Goal: Information Seeking & Learning: Check status

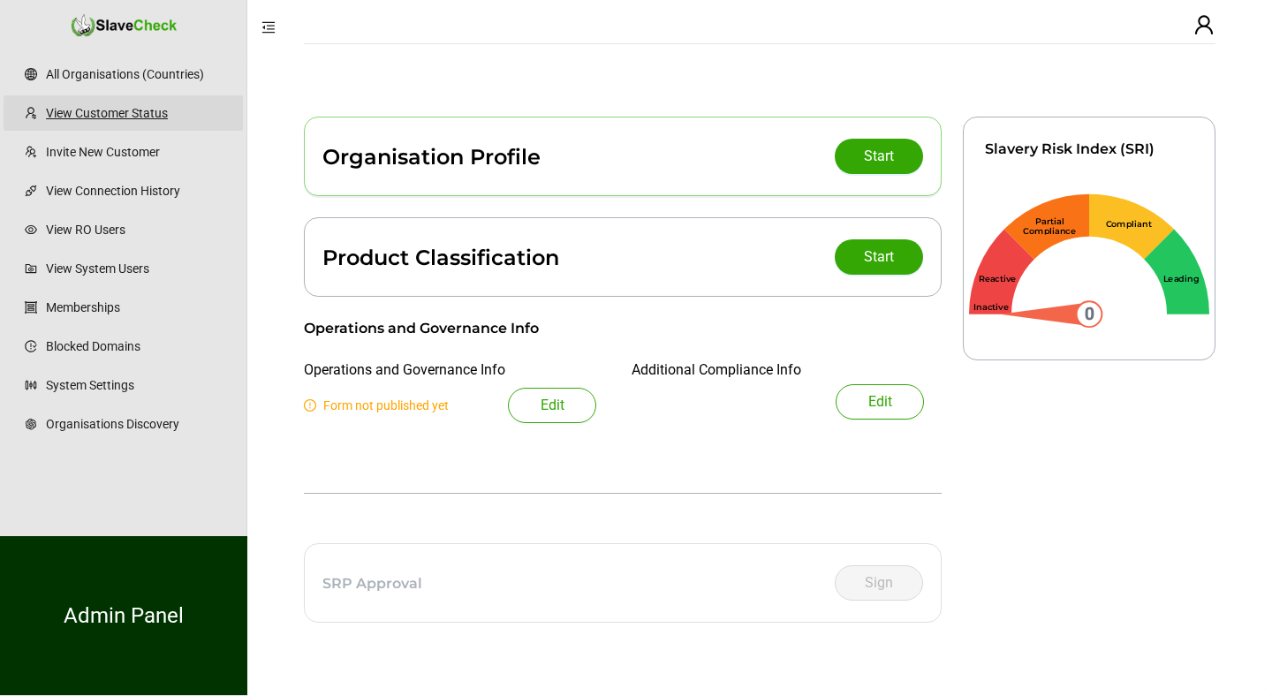
click at [134, 111] on link "View Customer Status" at bounding box center [137, 112] width 183 height 35
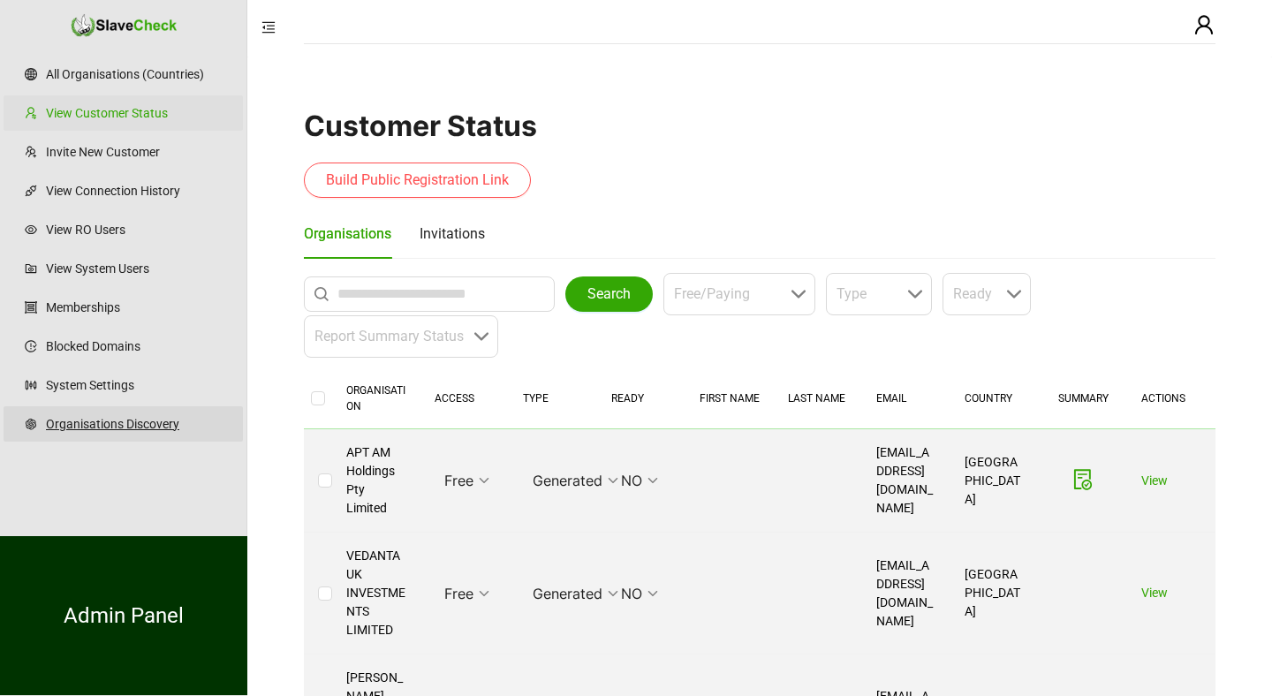
click at [94, 428] on link "Organisations Discovery" at bounding box center [137, 423] width 183 height 35
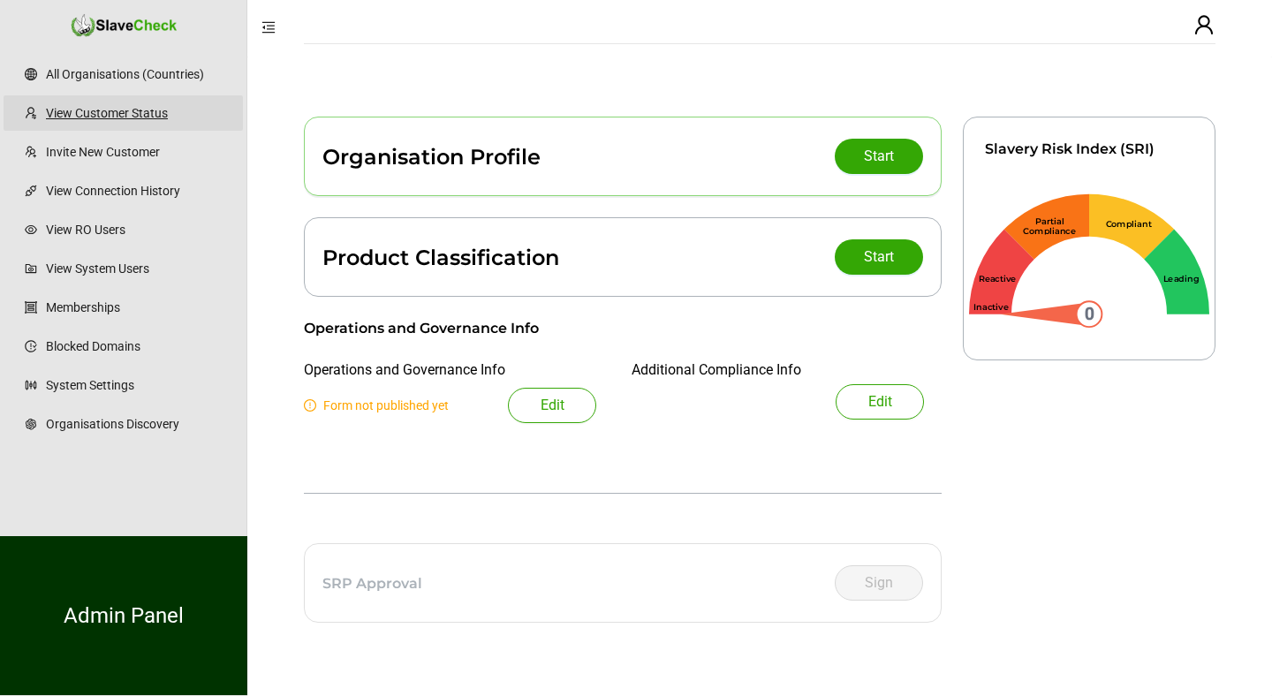
click at [123, 110] on link "View Customer Status" at bounding box center [137, 112] width 183 height 35
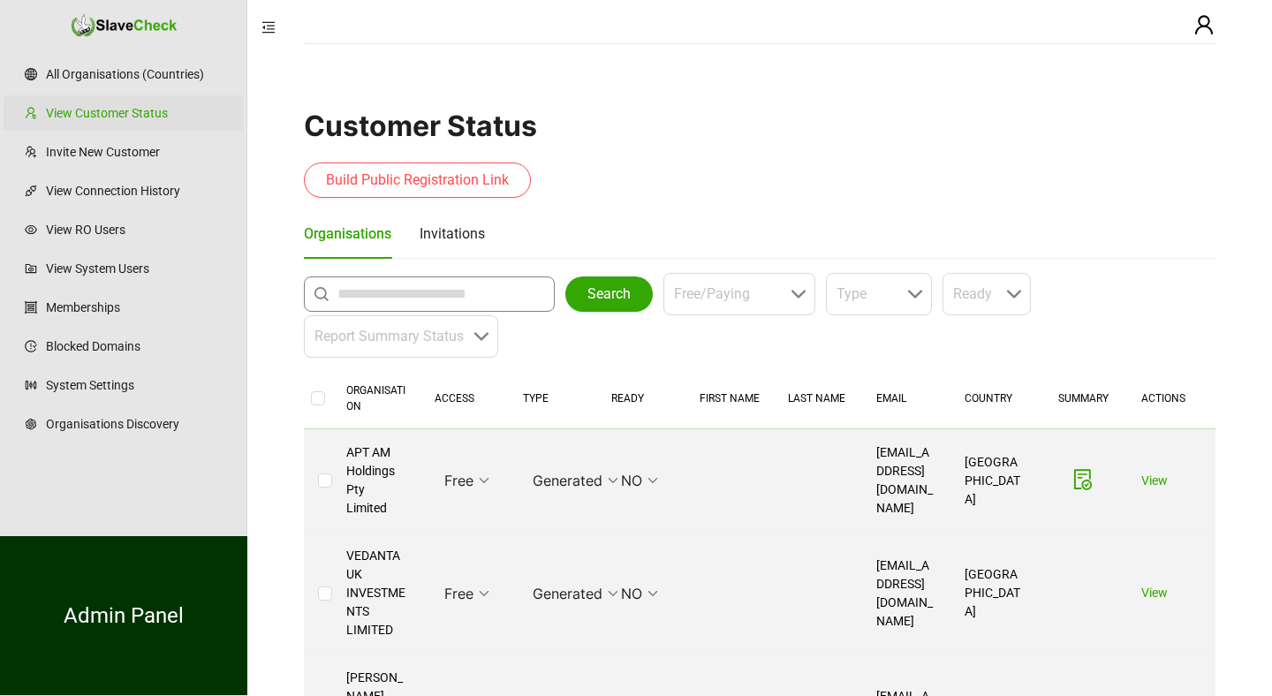
click at [398, 297] on input "text" at bounding box center [433, 294] width 193 height 21
type input "**********"
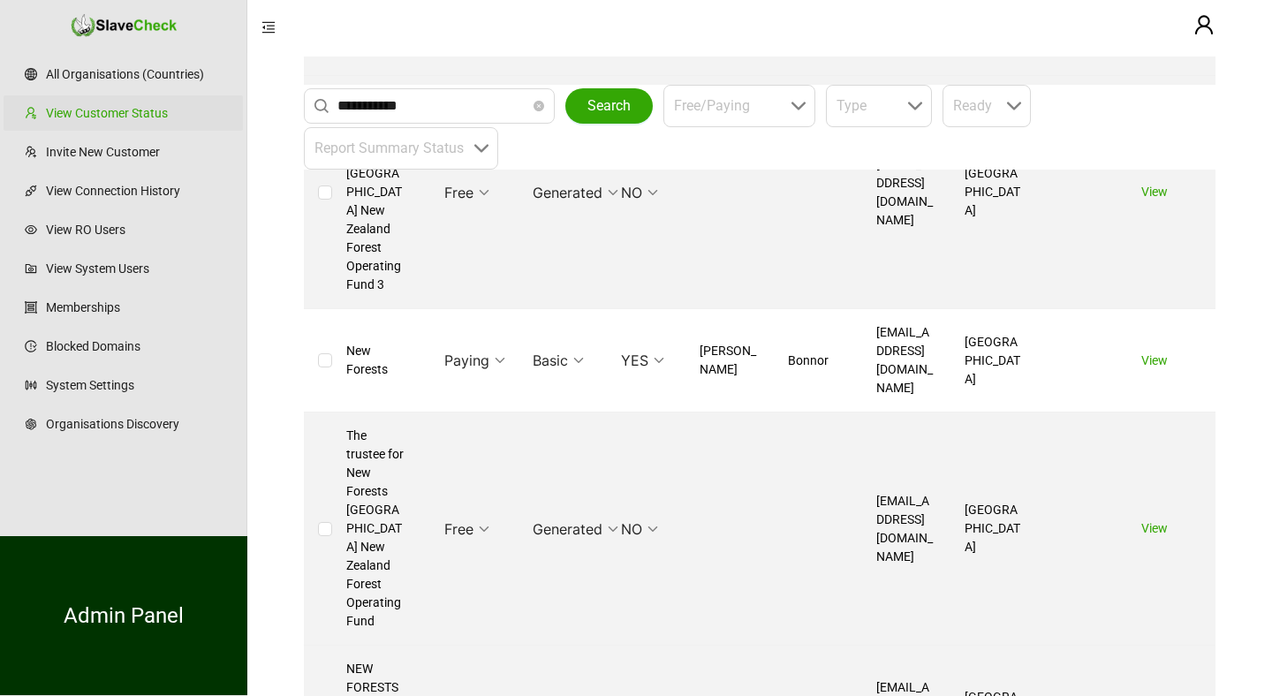
scroll to position [1298, 0]
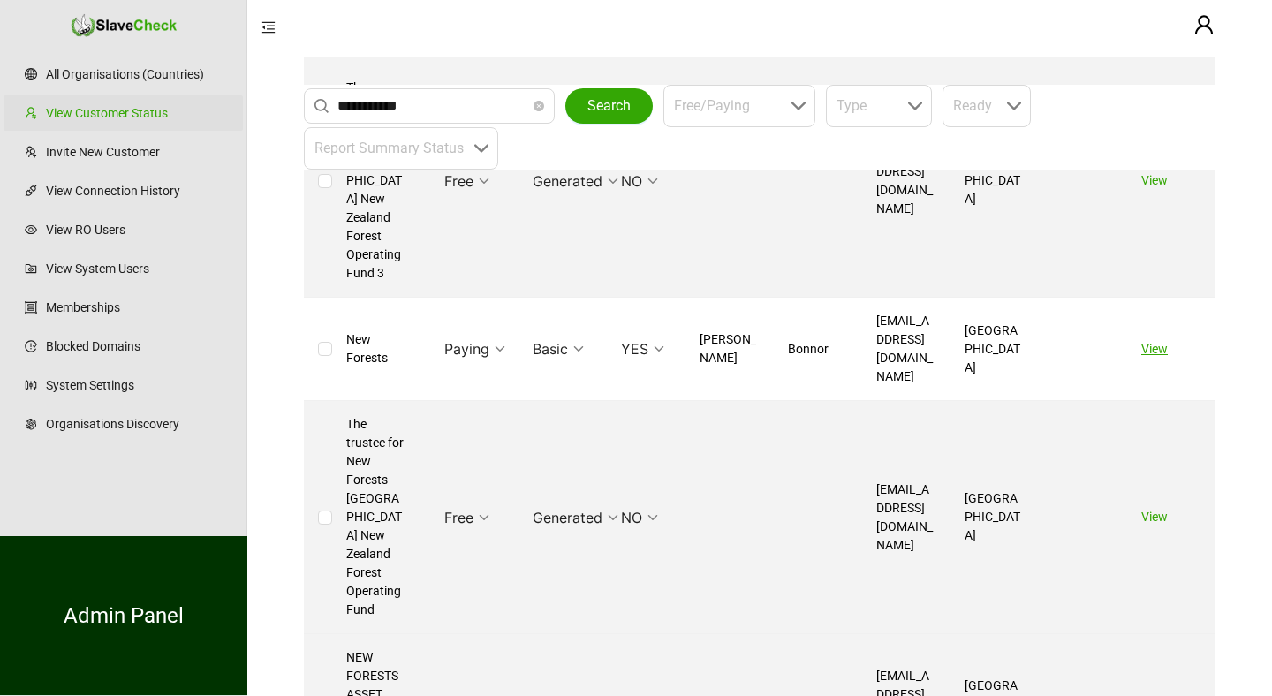
click at [1152, 342] on link "View" at bounding box center [1154, 349] width 27 height 14
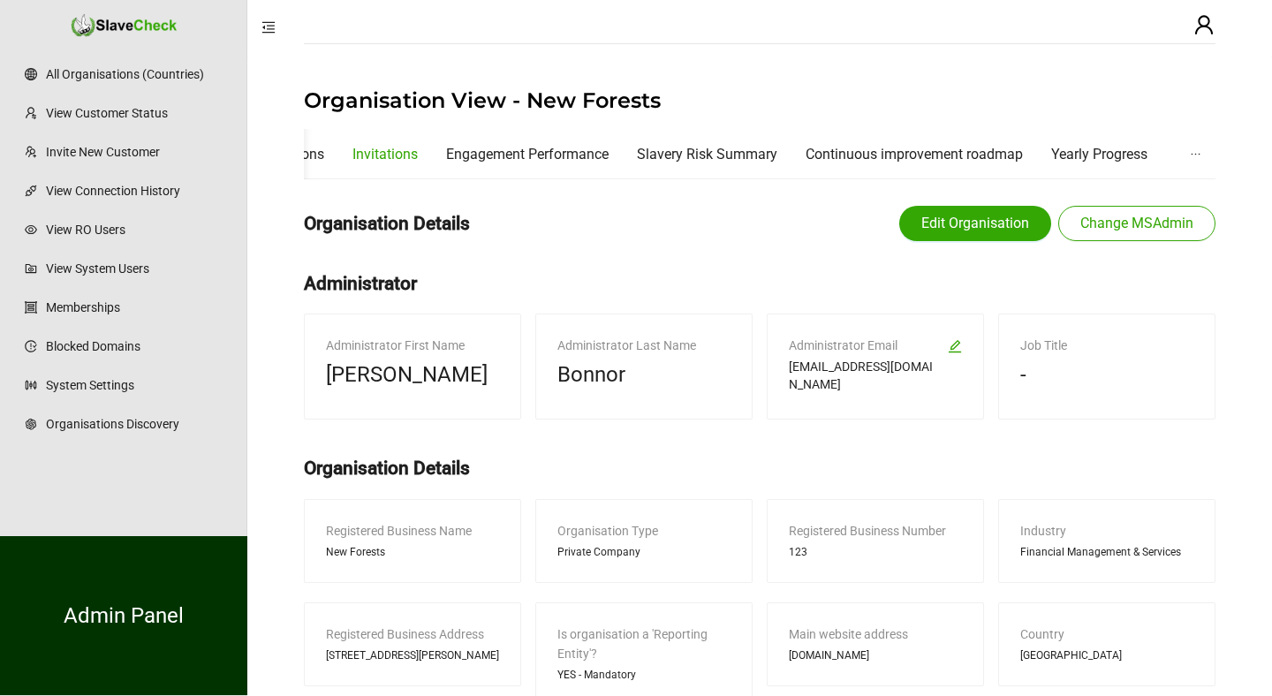
click at [382, 150] on div "Invitations" at bounding box center [384, 154] width 65 height 22
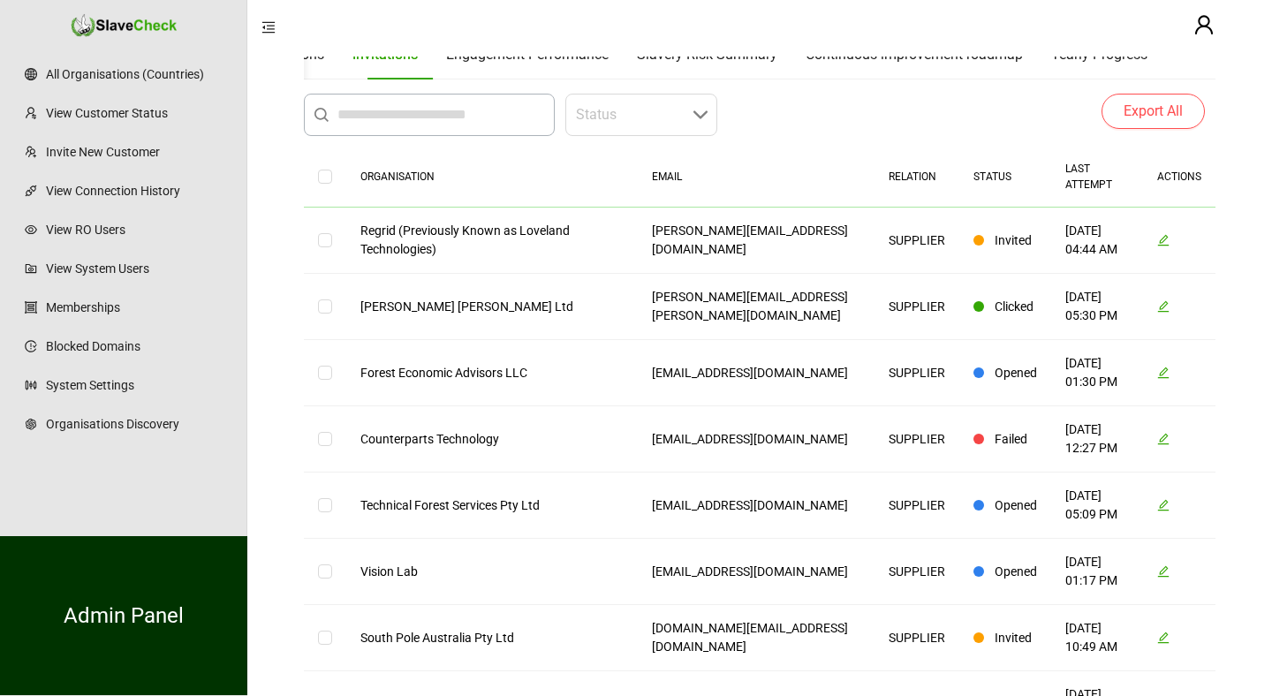
scroll to position [110, 0]
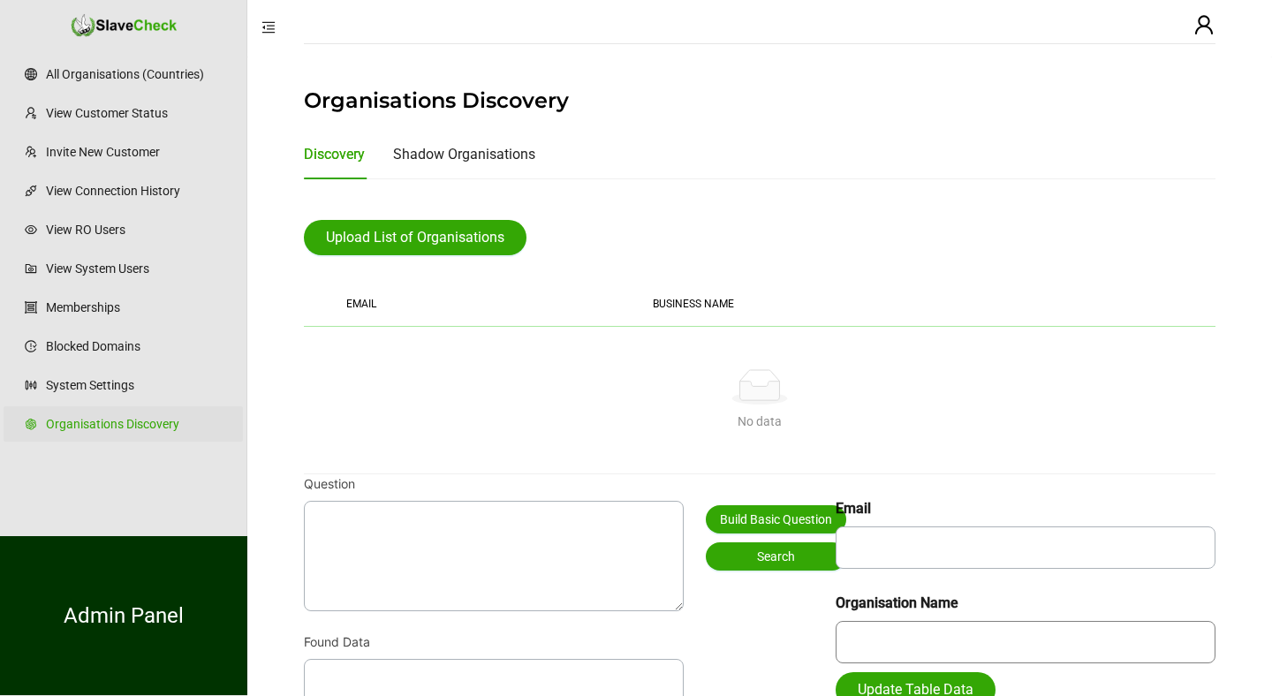
click at [883, 633] on input "text" at bounding box center [1026, 642] width 380 height 42
type input "******"
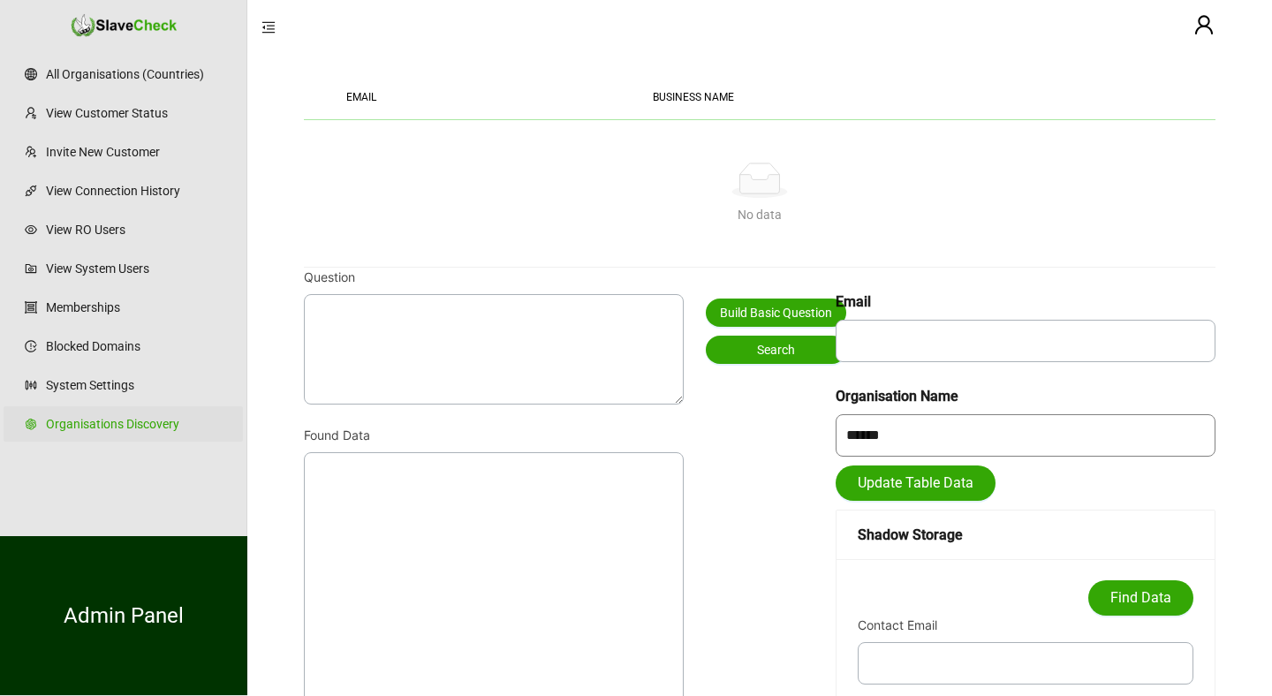
scroll to position [212, 0]
